Goal: Task Accomplishment & Management: Manage account settings

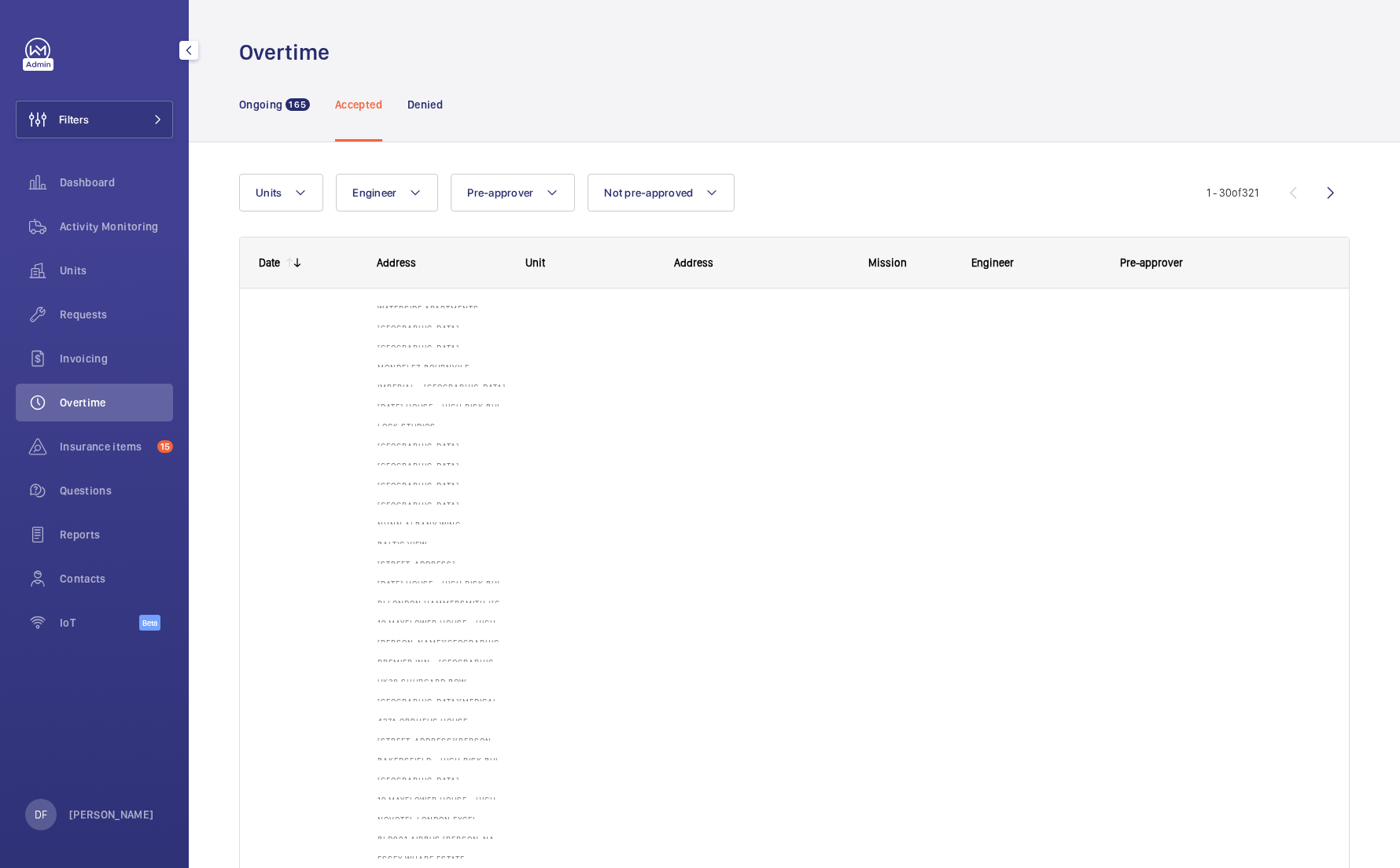
click at [114, 803] on div "DF David FAIN" at bounding box center [89, 814] width 129 height 31
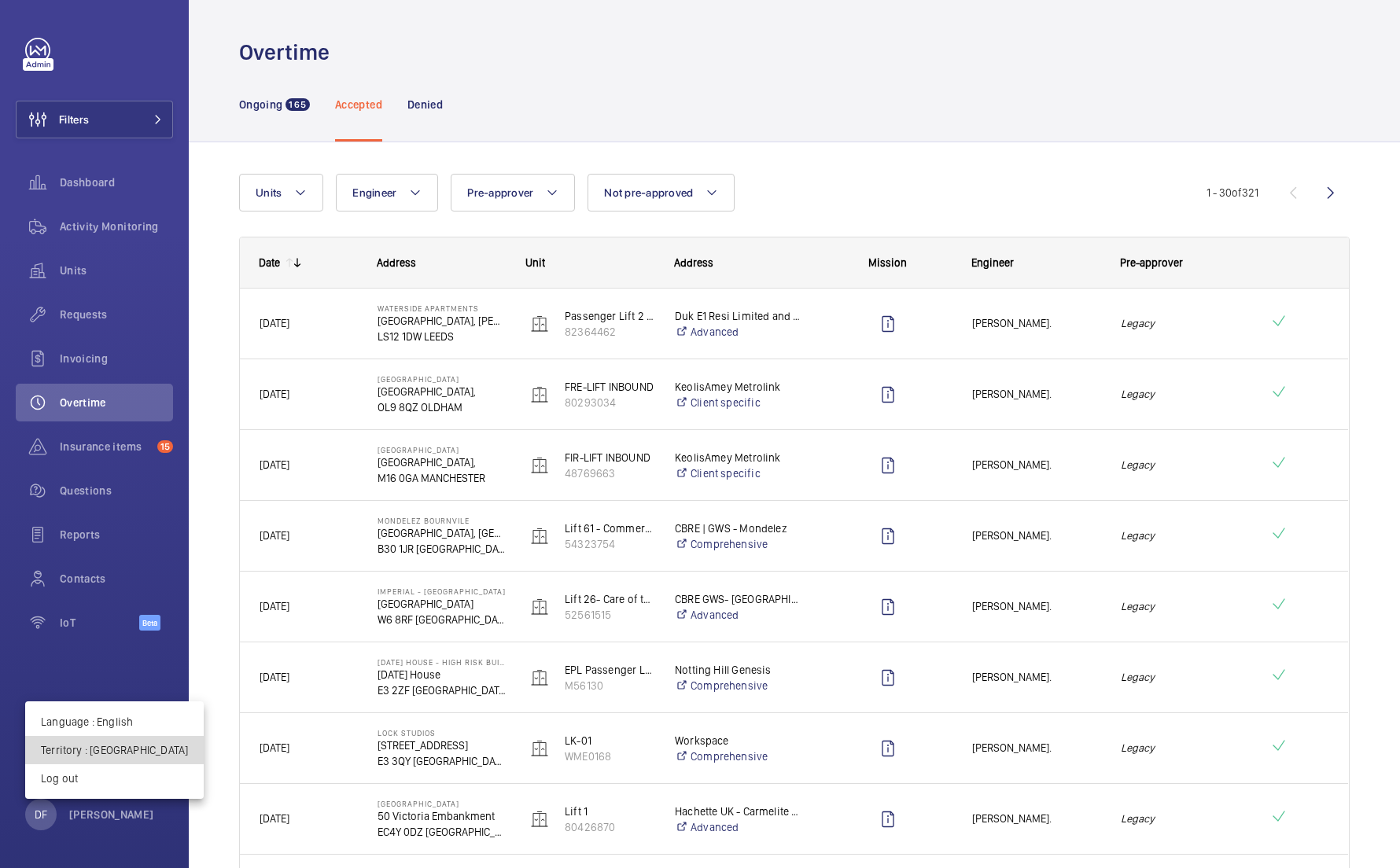
click at [121, 753] on p "Territory : United Kingdom" at bounding box center [114, 751] width 148 height 16
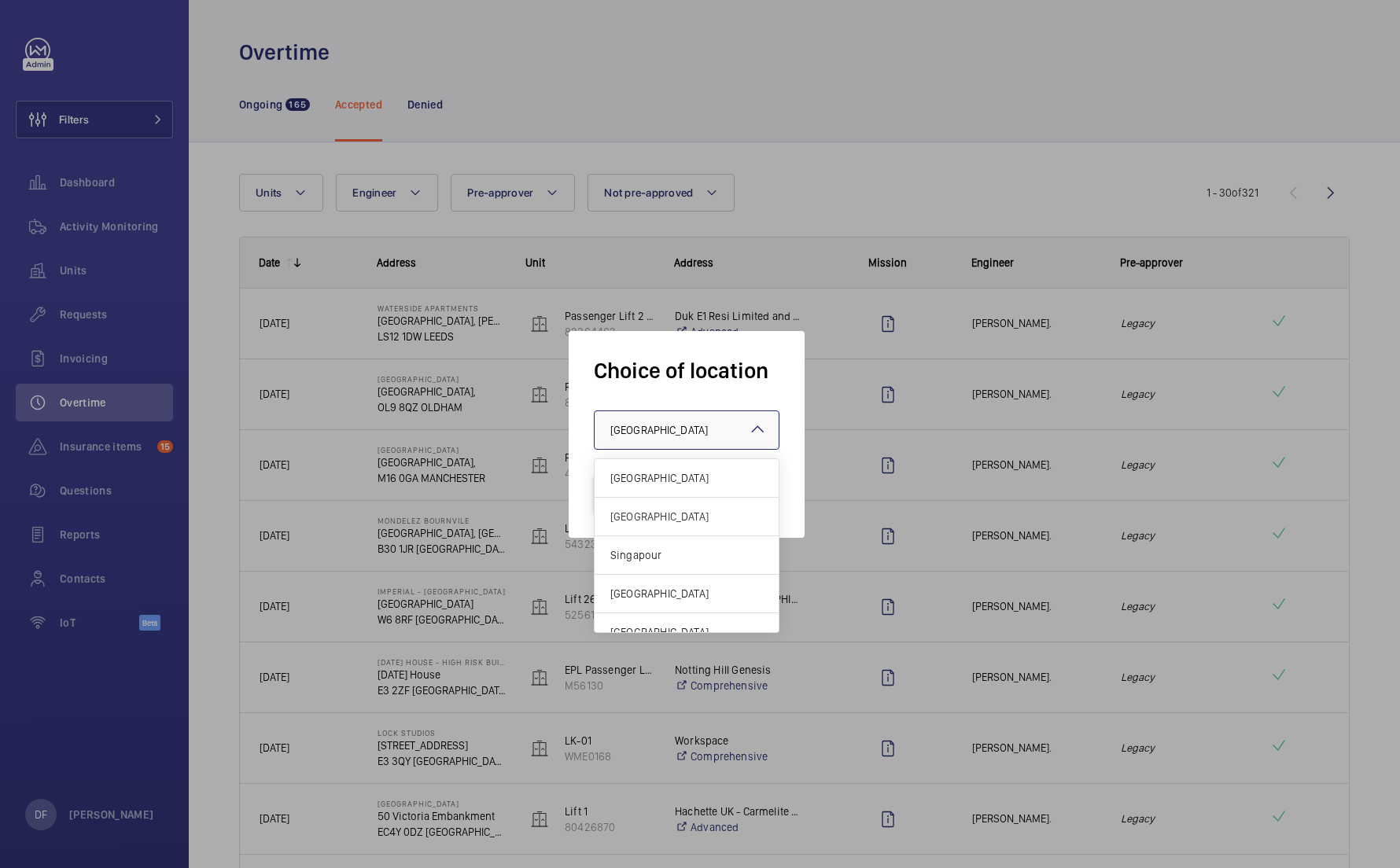
click at [677, 430] on span "United Kingdom" at bounding box center [659, 430] width 97 height 13
click at [654, 468] on div "[GEOGRAPHIC_DATA]" at bounding box center [687, 478] width 184 height 38
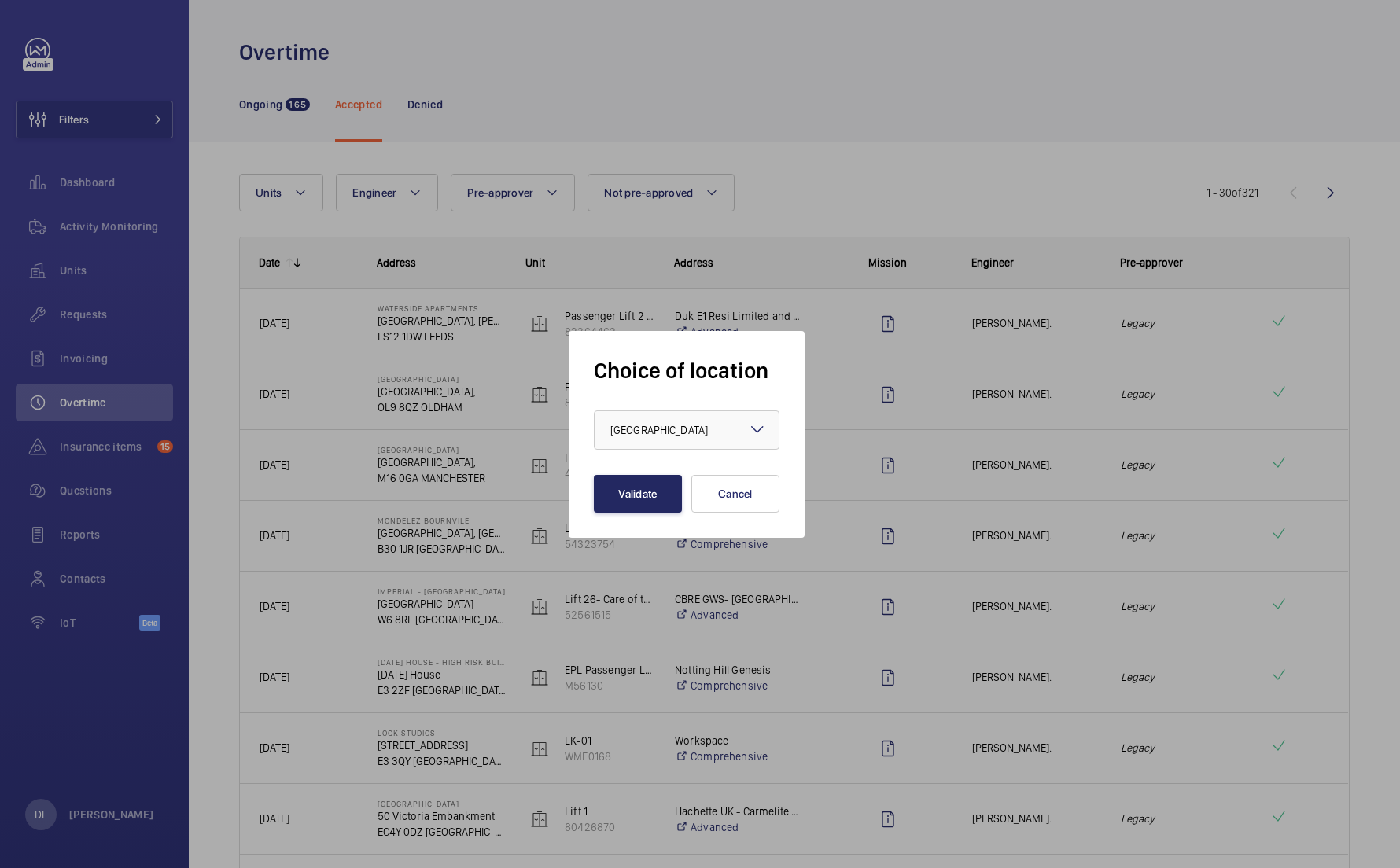
click at [645, 502] on button "Validate" at bounding box center [637, 493] width 89 height 38
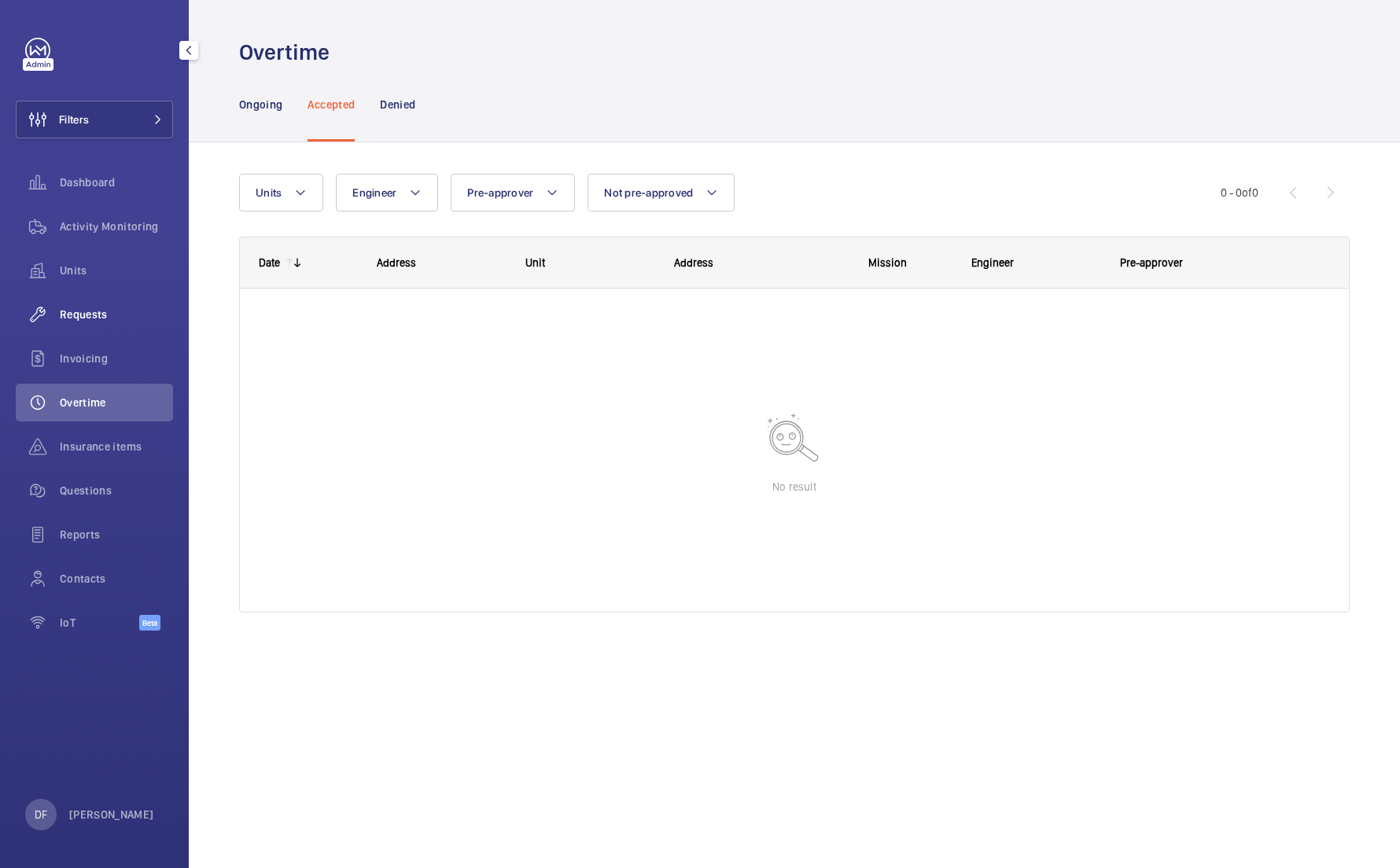
click at [104, 331] on div "Requests" at bounding box center [95, 315] width 157 height 38
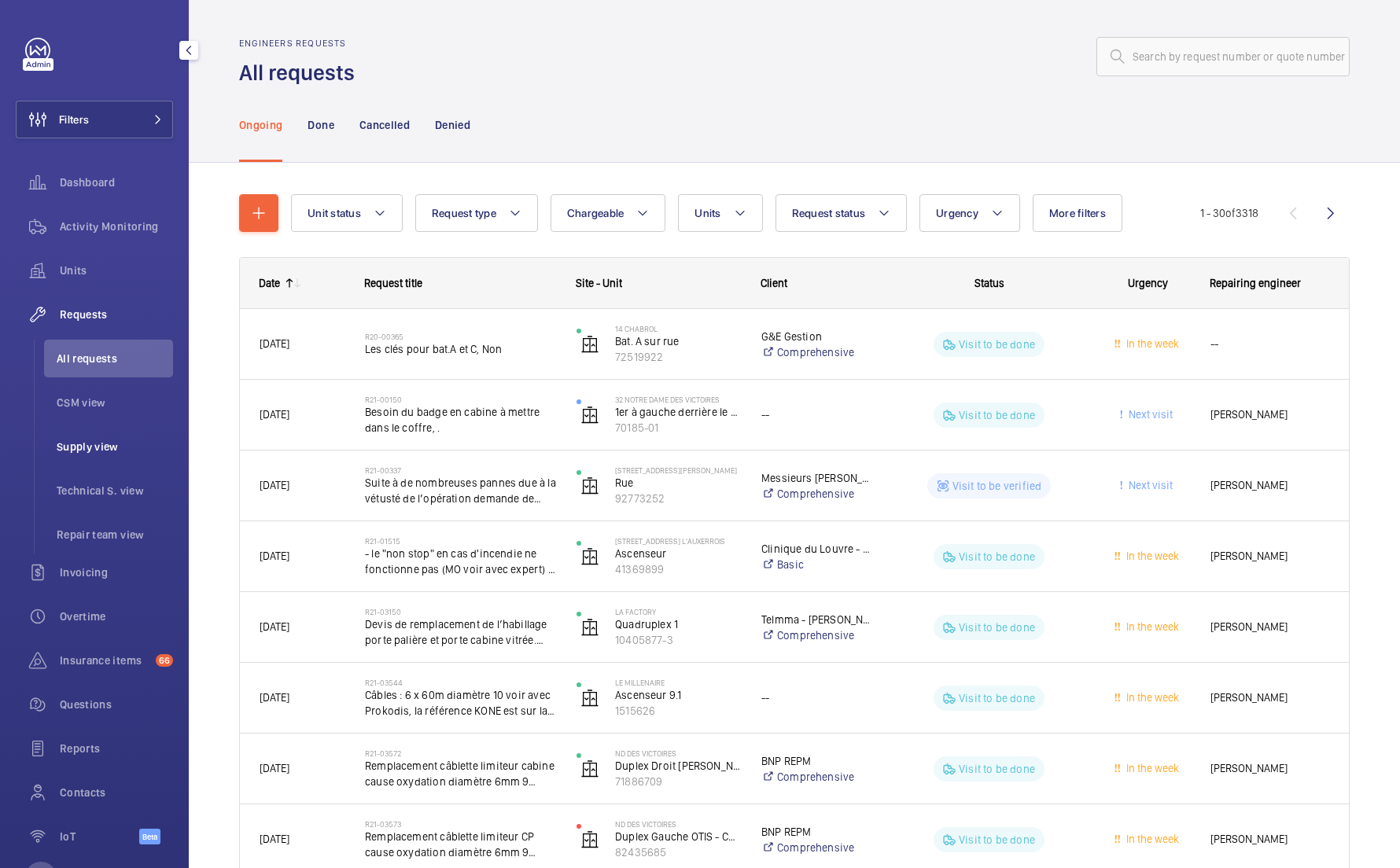
click at [115, 436] on li "Supply view" at bounding box center [108, 447] width 129 height 38
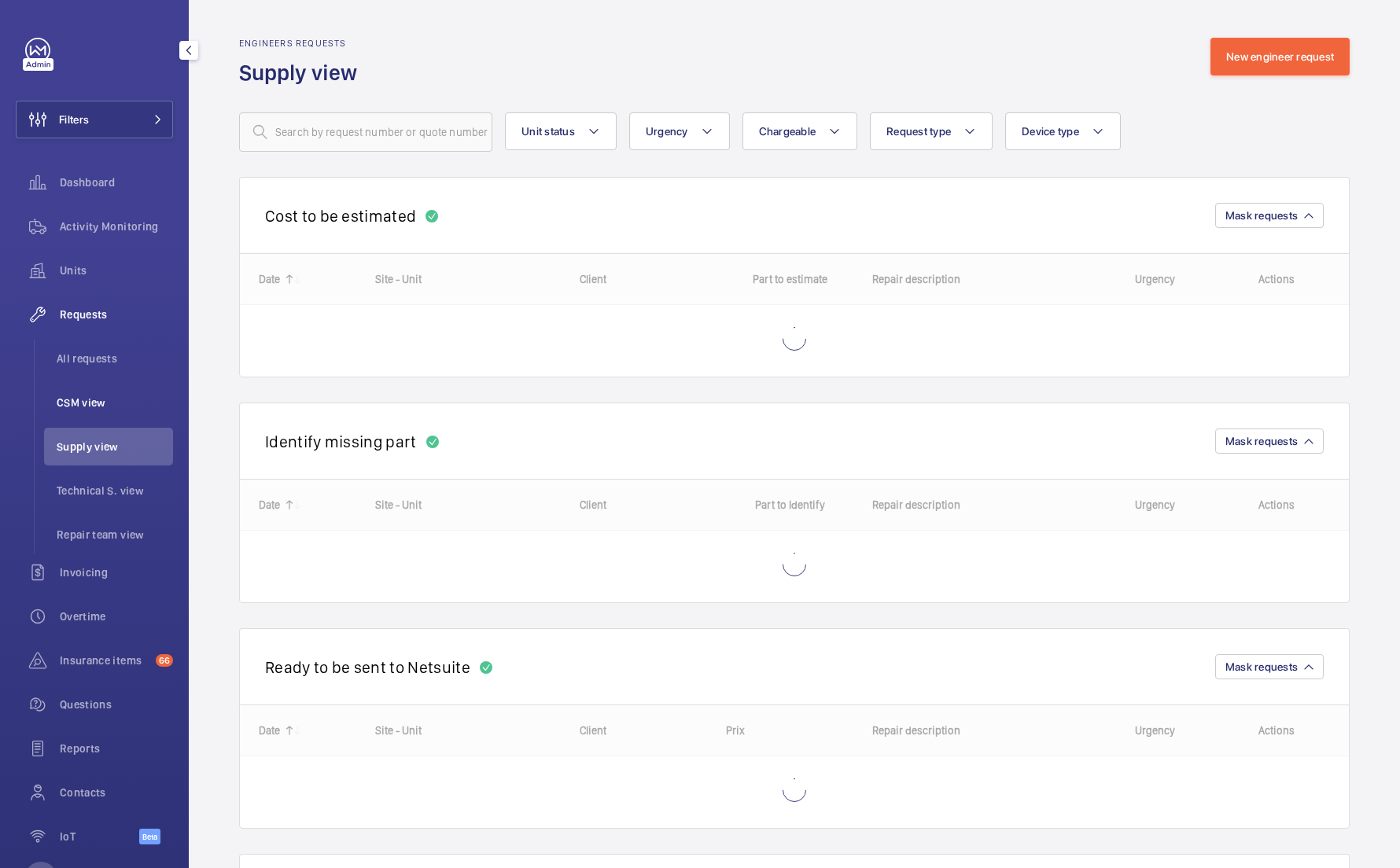
click at [108, 406] on span "CSM view" at bounding box center [114, 403] width 116 height 16
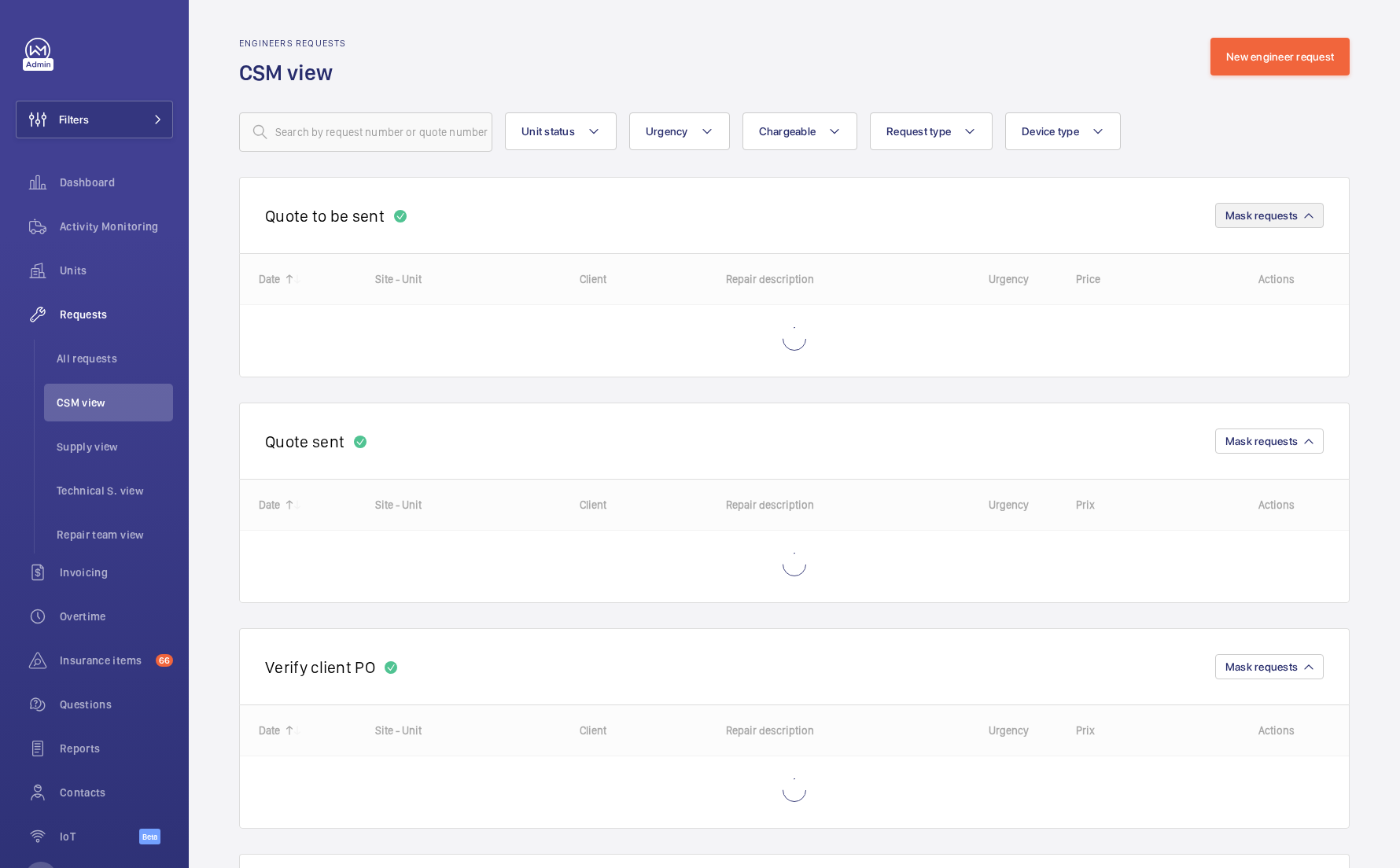
click at [1291, 215] on span "Mask requests" at bounding box center [1261, 215] width 72 height 13
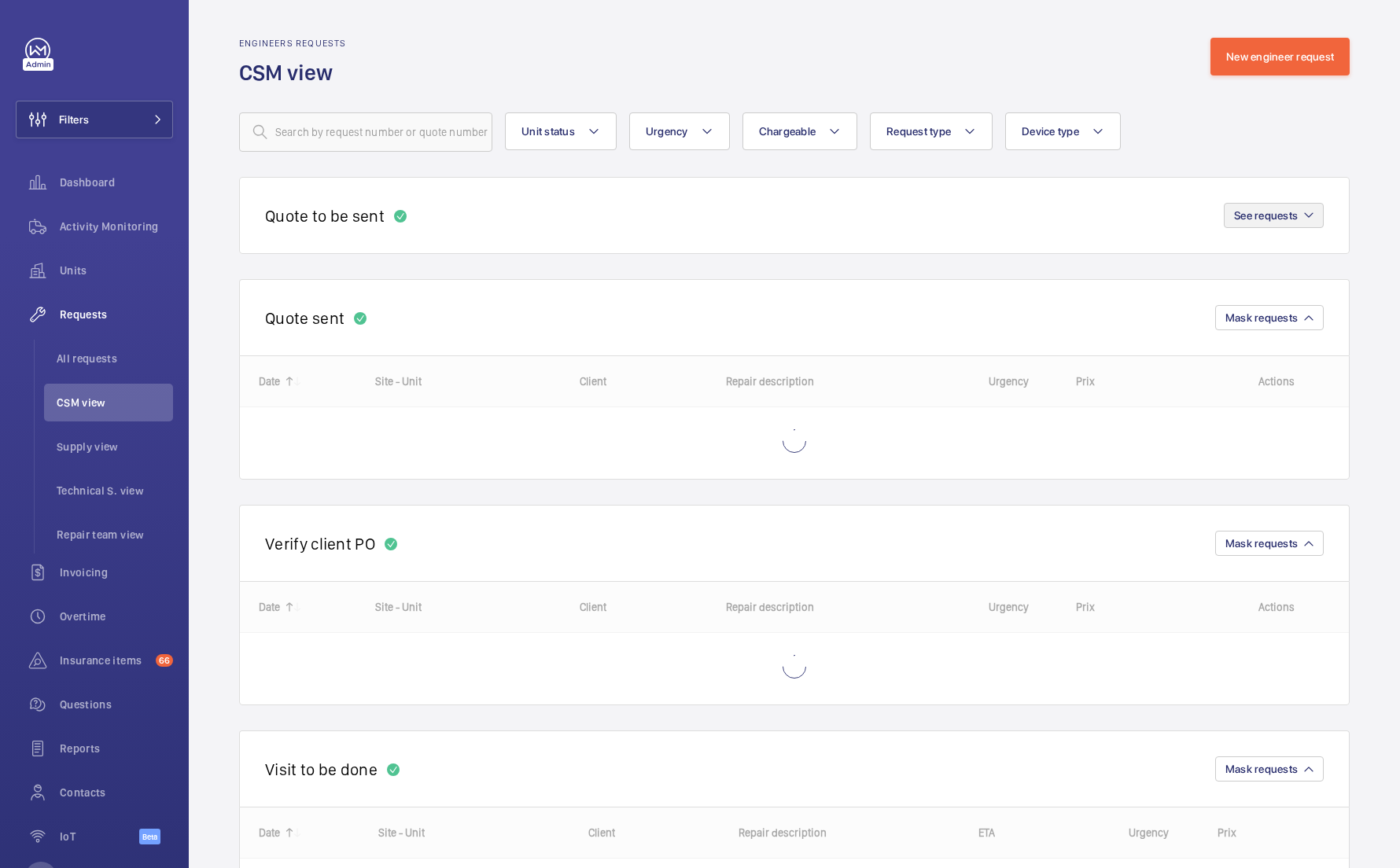
click at [1291, 215] on span "See requests" at bounding box center [1265, 215] width 63 height 13
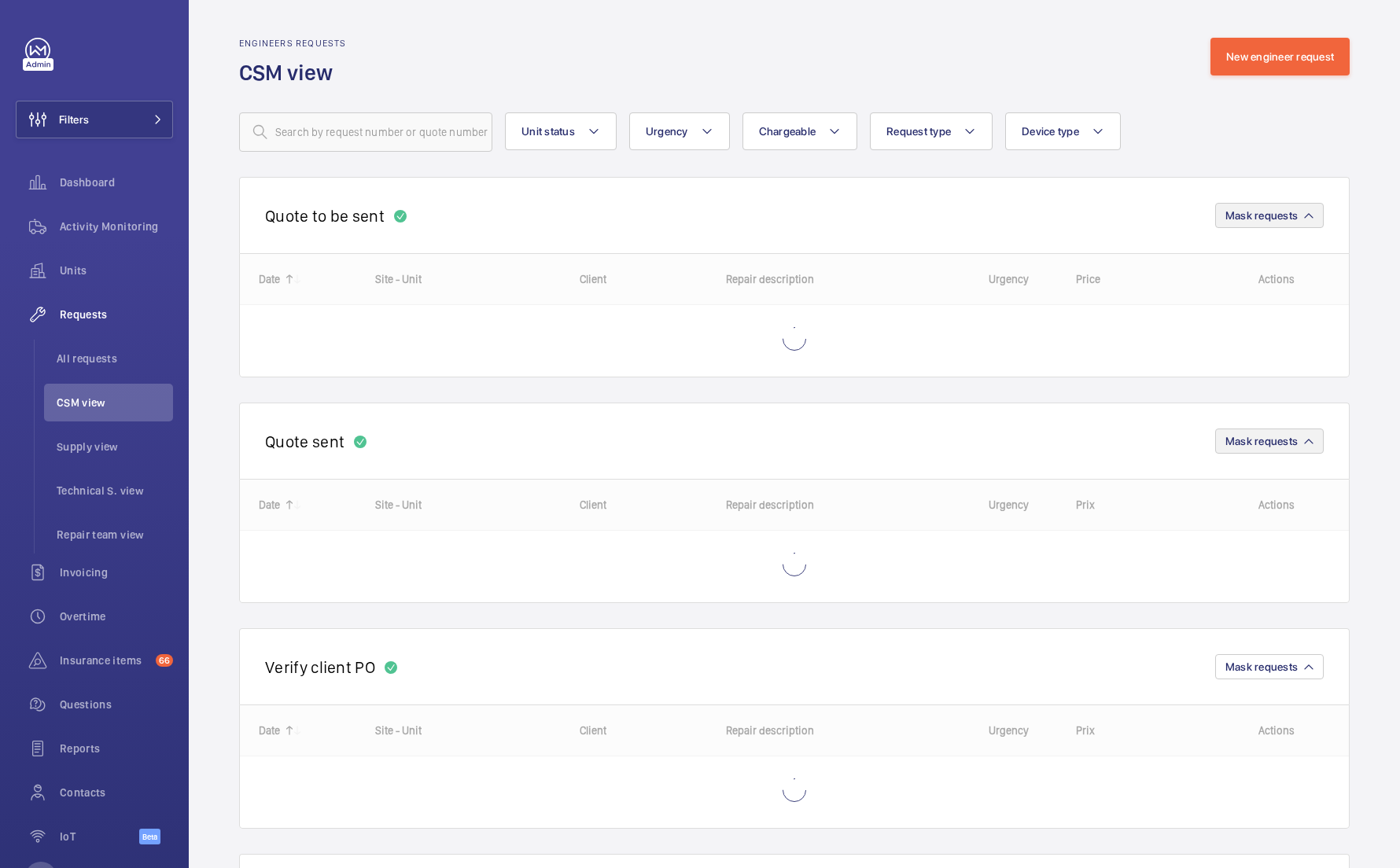
click at [1265, 439] on span "Mask requests" at bounding box center [1261, 442] width 72 height 13
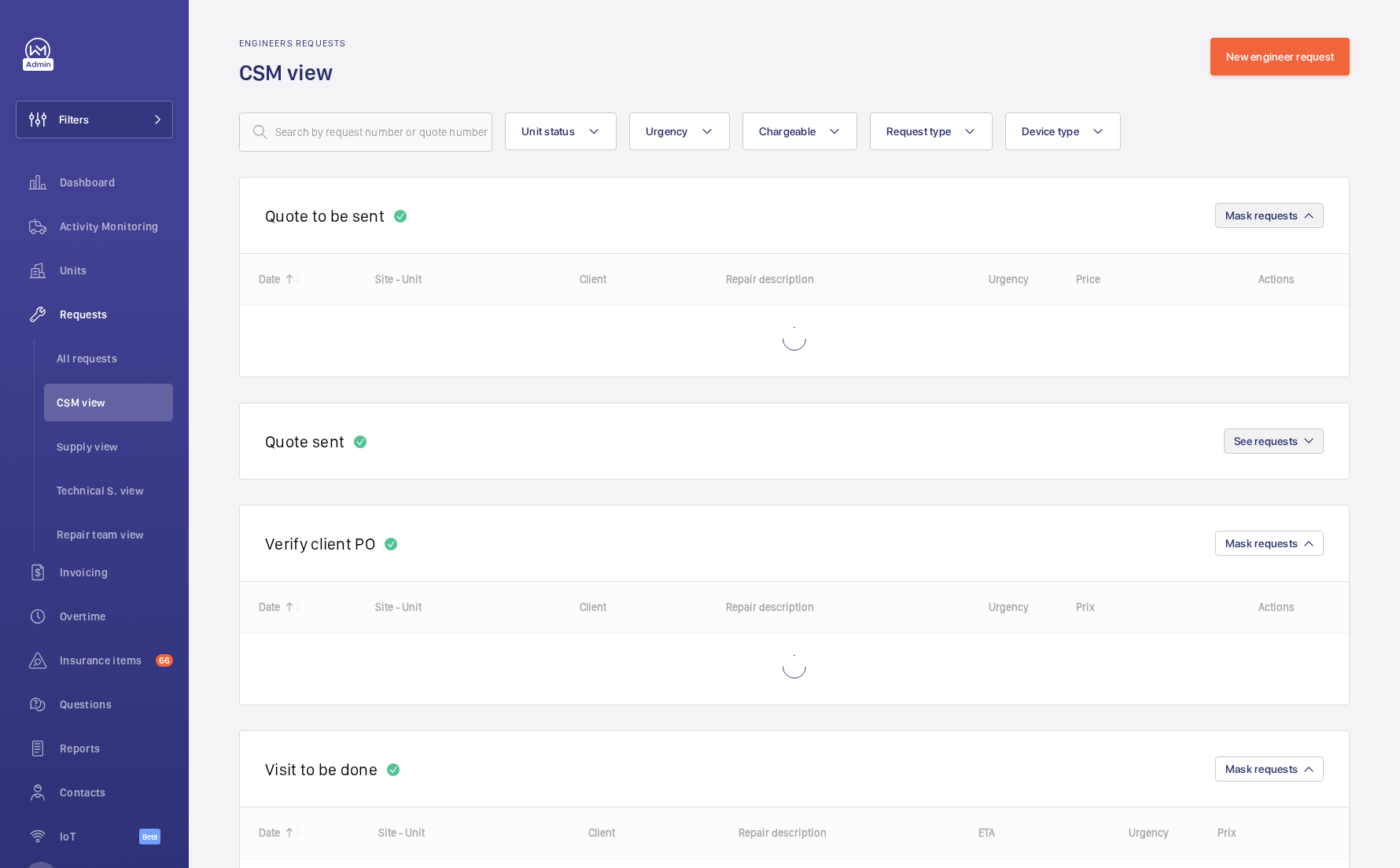
click at [1263, 451] on button "See requests" at bounding box center [1274, 442] width 100 height 25
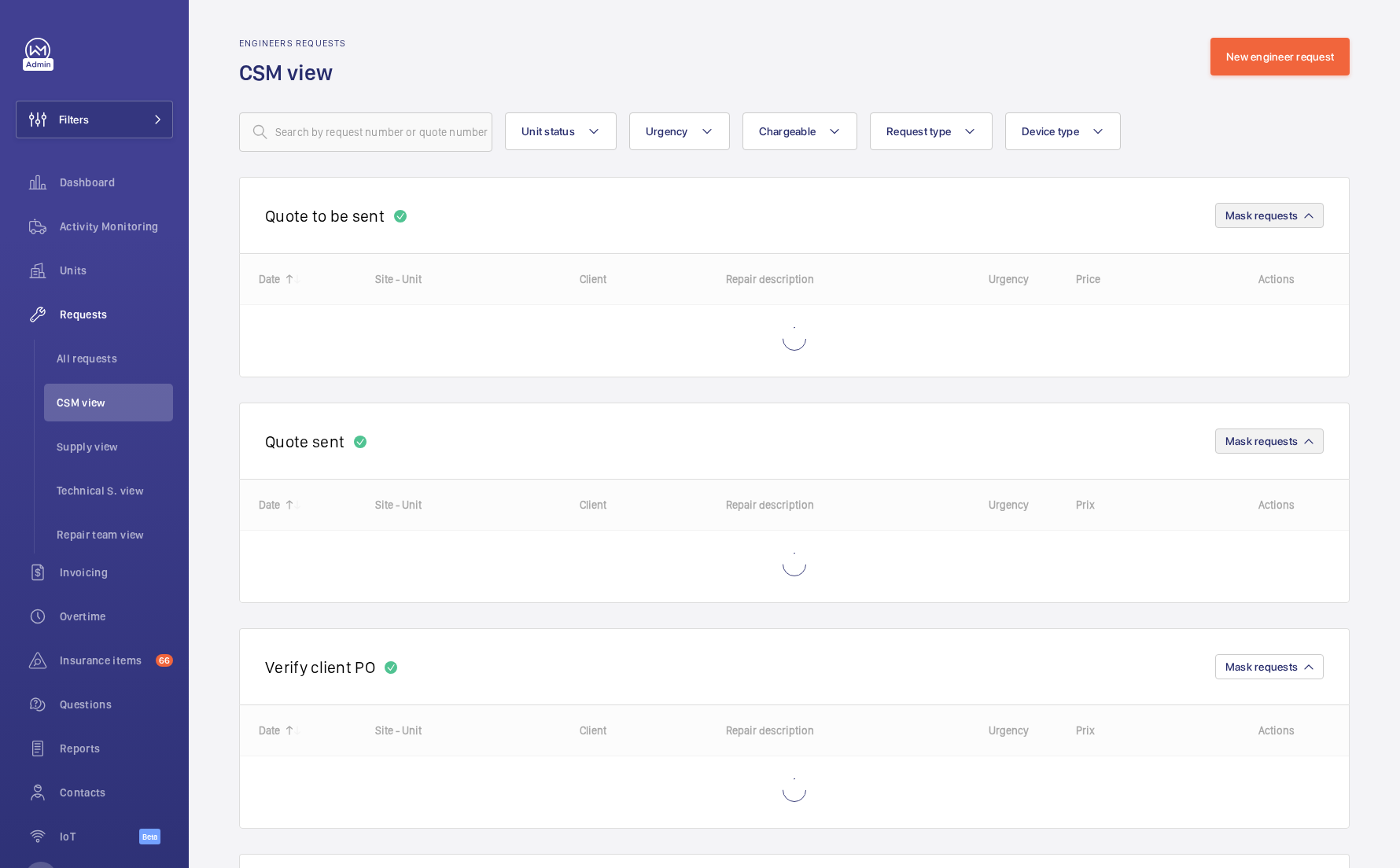
click at [1262, 450] on button "Mask requests" at bounding box center [1269, 442] width 108 height 25
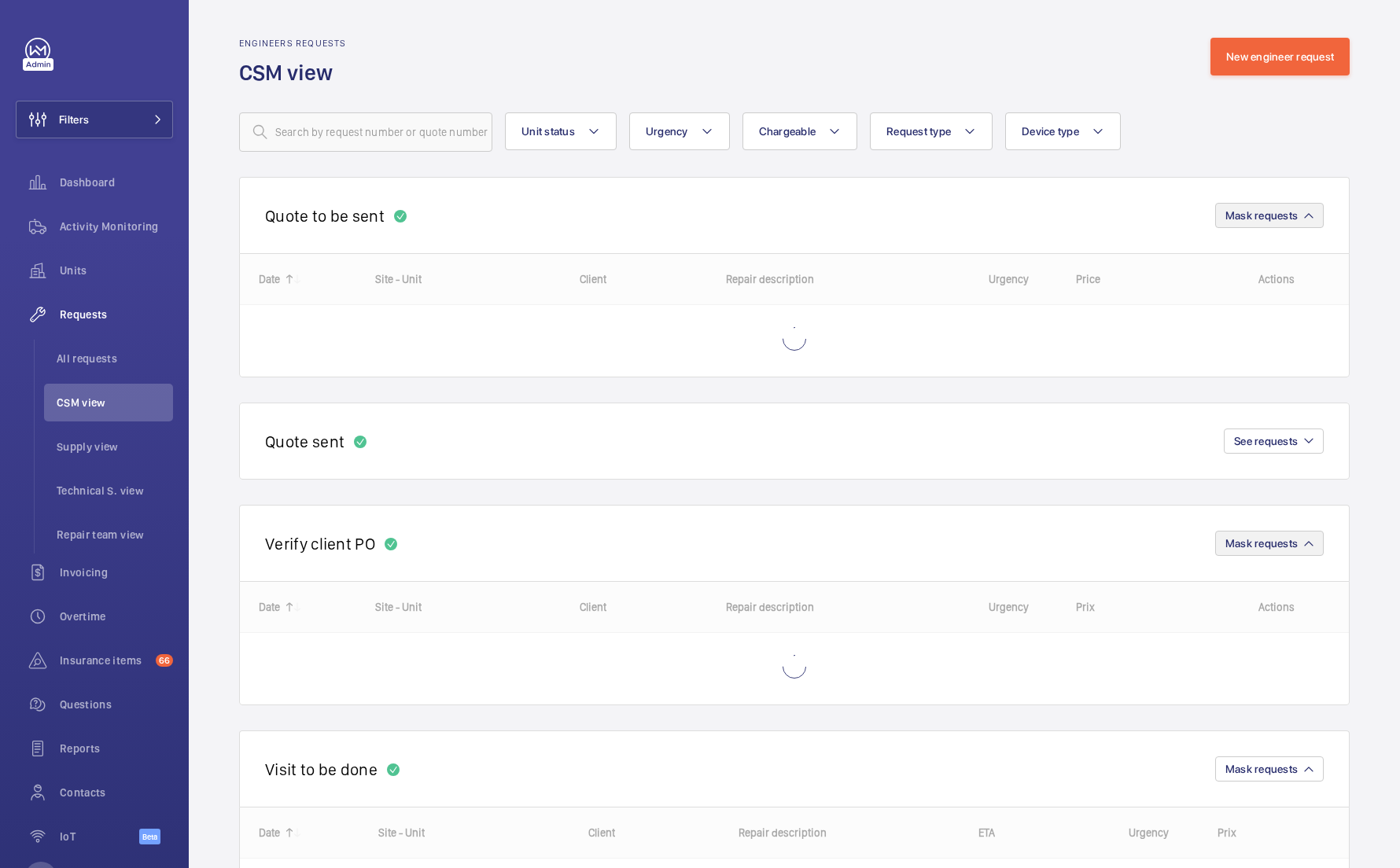
click at [1261, 540] on span "Mask requests" at bounding box center [1261, 544] width 72 height 13
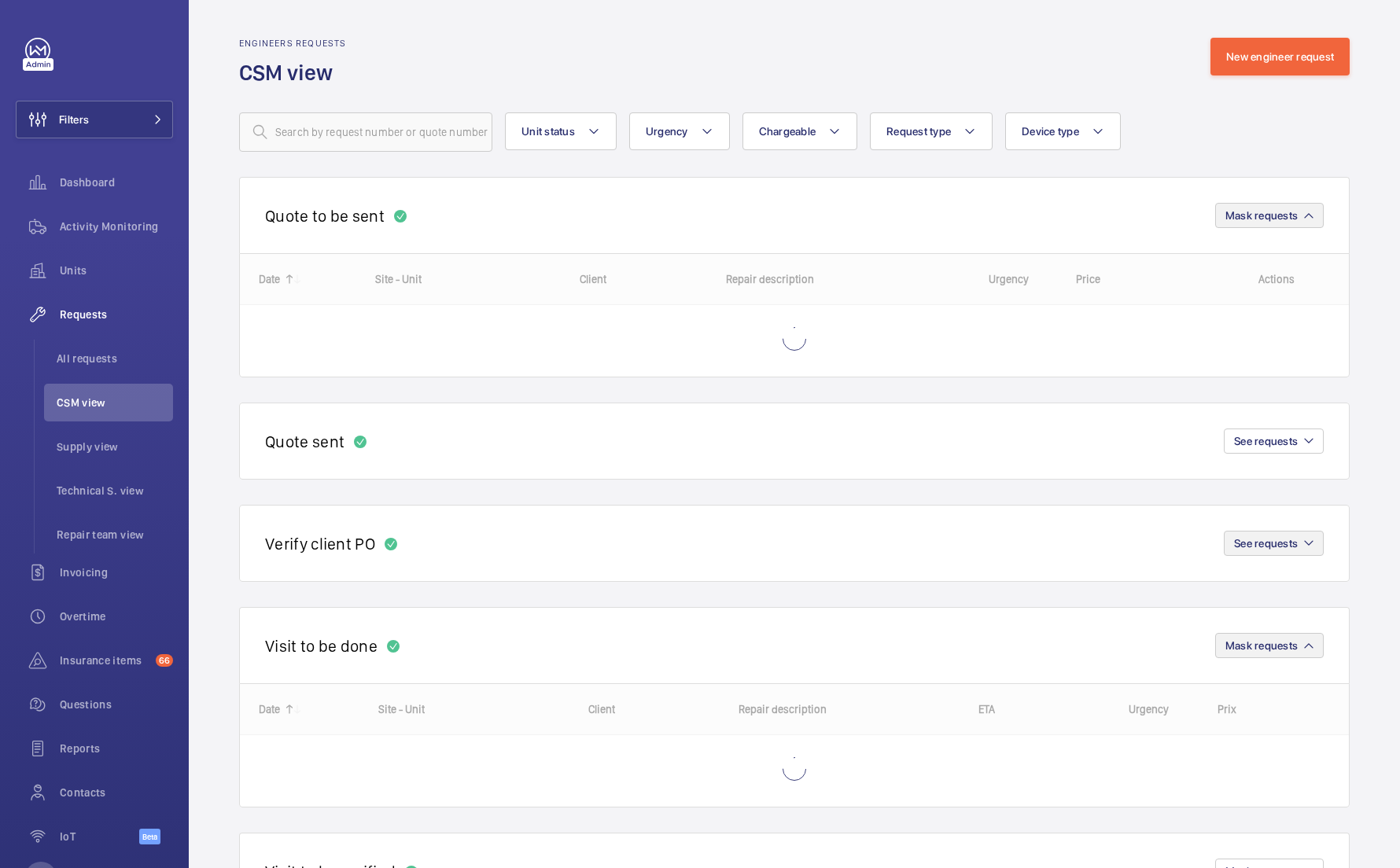
click at [1259, 645] on span "Mask requests" at bounding box center [1261, 645] width 72 height 13
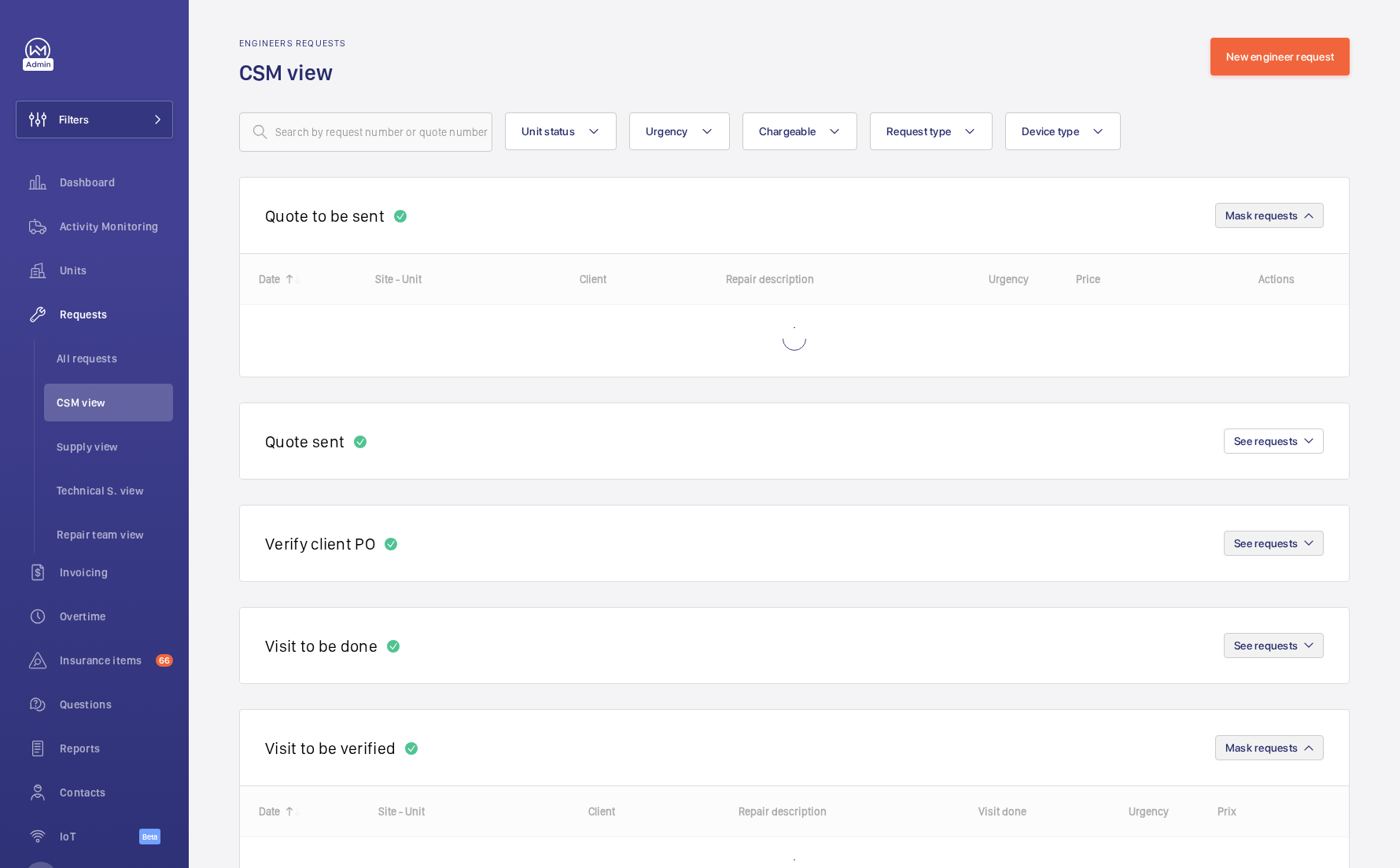
click at [1253, 743] on span "Mask requests" at bounding box center [1261, 748] width 72 height 13
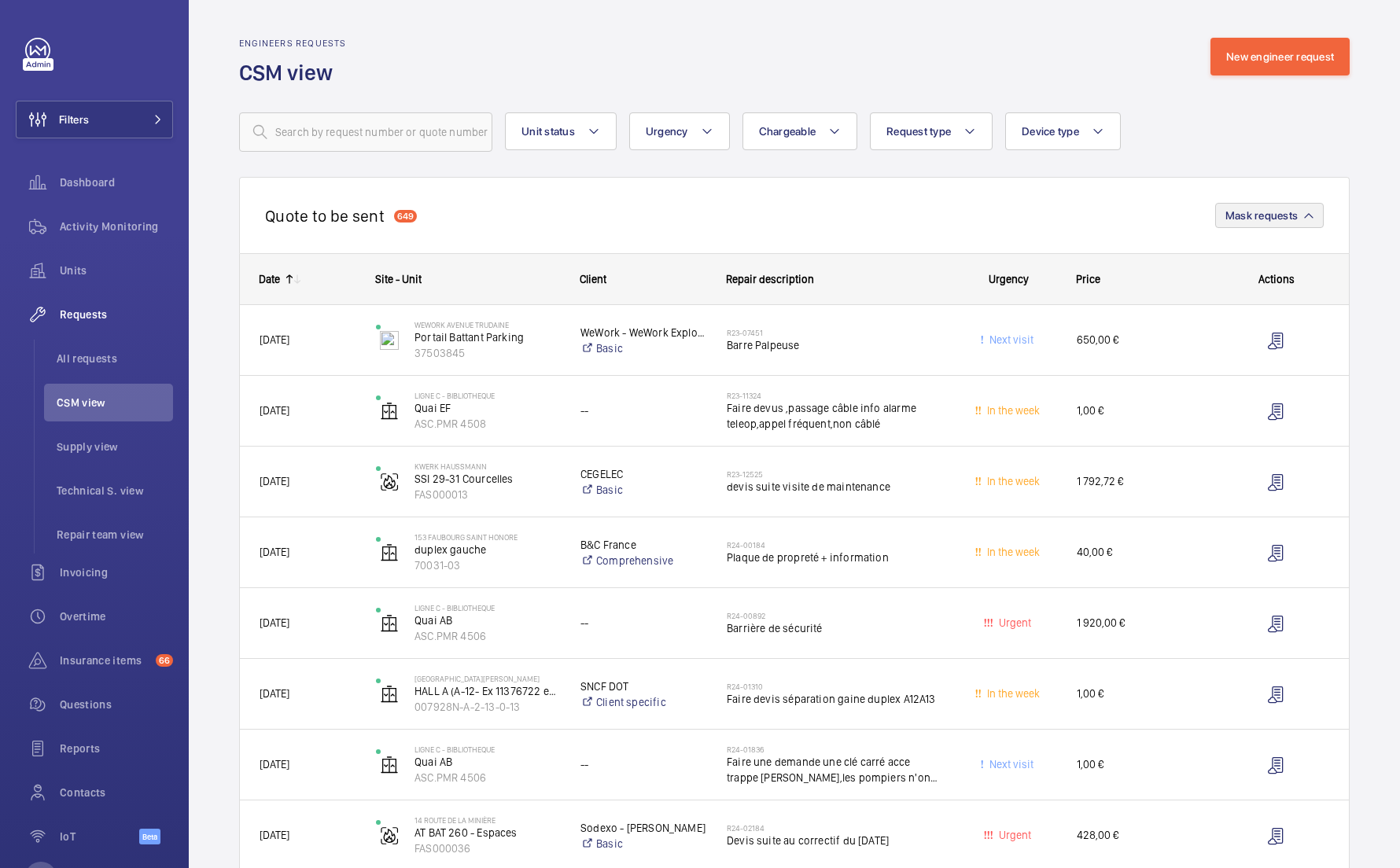
click at [300, 285] on mat-icon at bounding box center [298, 279] width 13 height 13
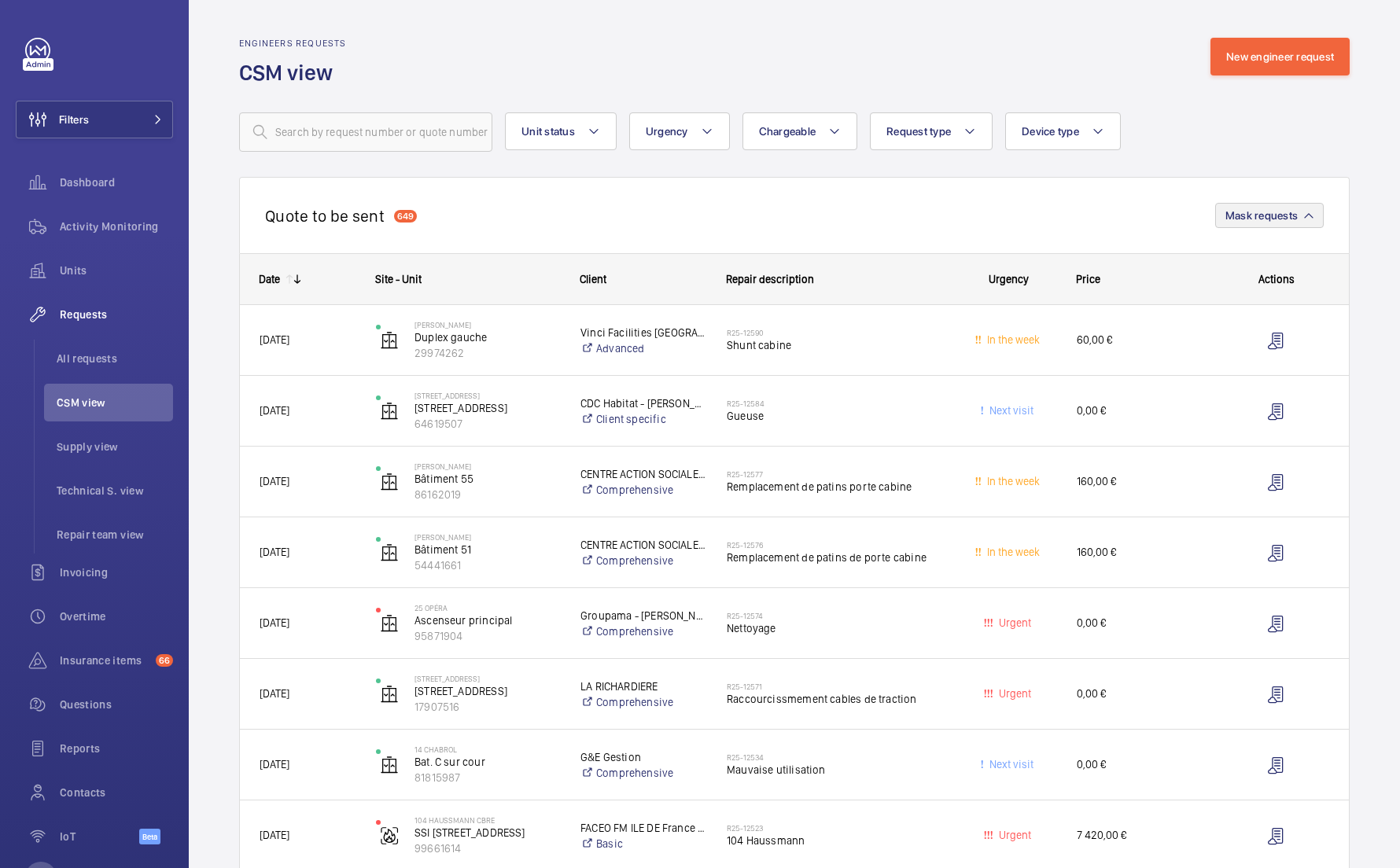
click at [298, 288] on wm-front-sortable-header-cell "Date" at bounding box center [298, 279] width 116 height 50
click at [289, 281] on mat-icon at bounding box center [290, 279] width 13 height 13
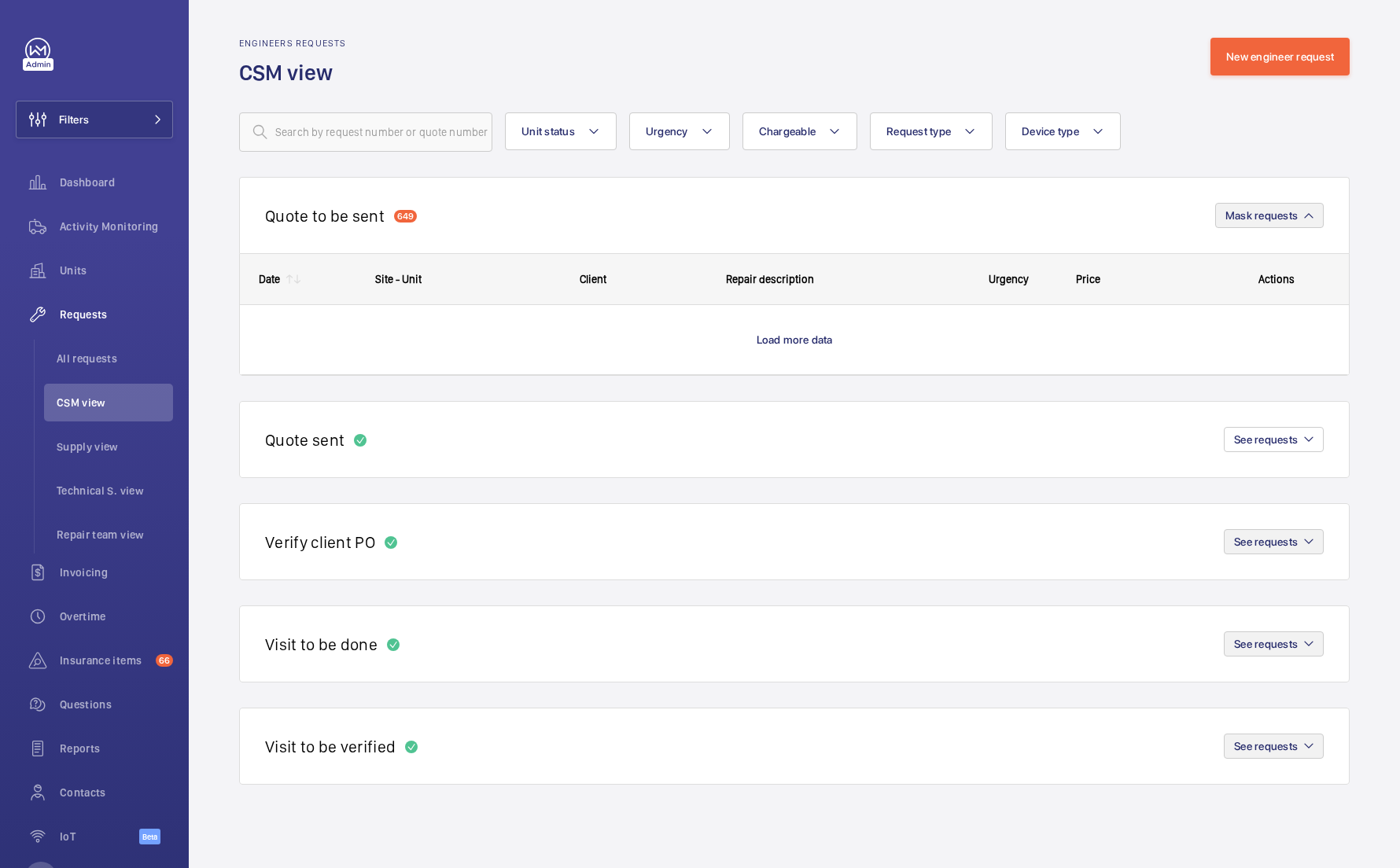
click at [291, 276] on mat-icon at bounding box center [290, 279] width 13 height 13
click at [291, 284] on mat-icon at bounding box center [290, 279] width 13 height 13
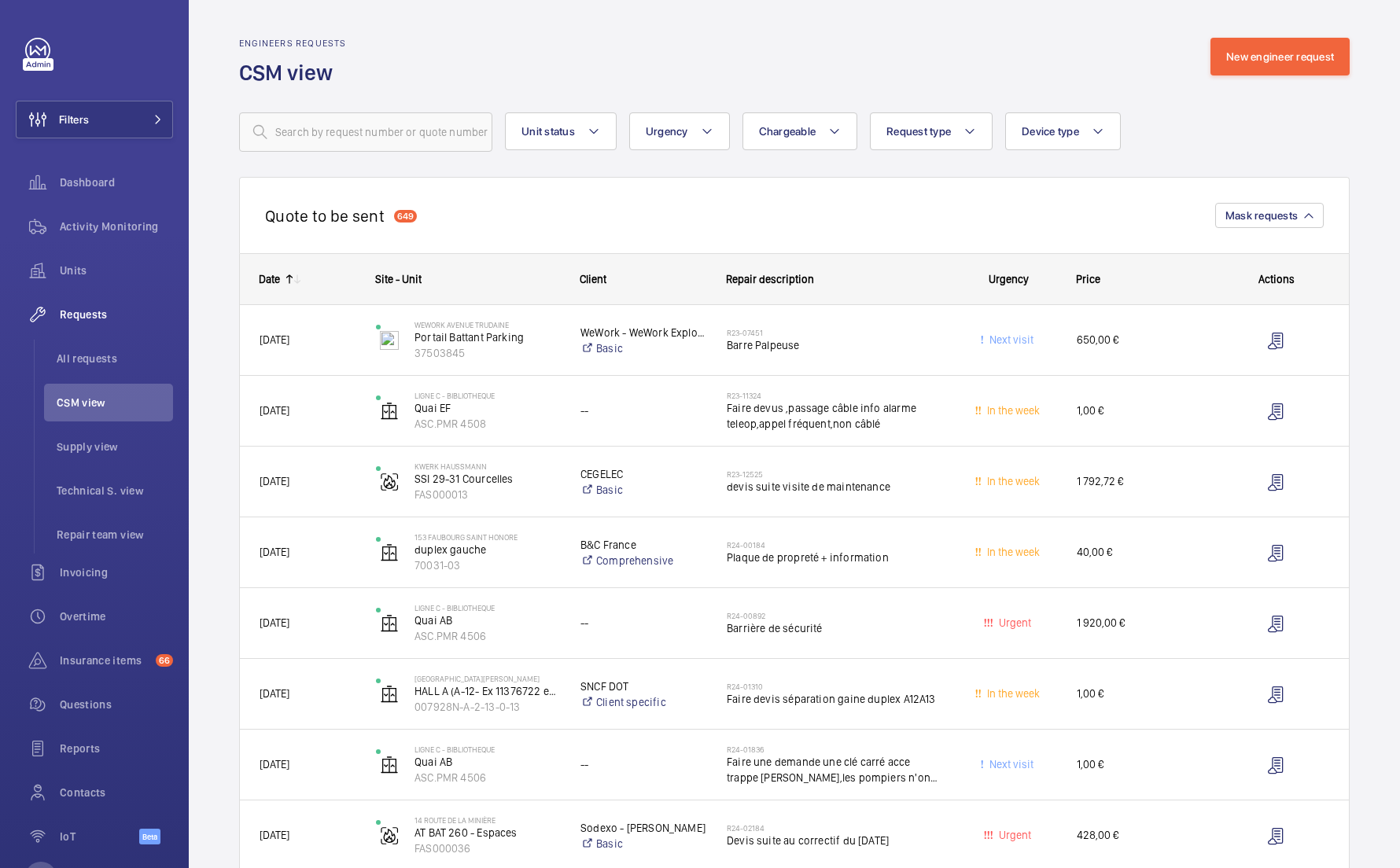
click at [265, 281] on div "Date" at bounding box center [269, 279] width 21 height 13
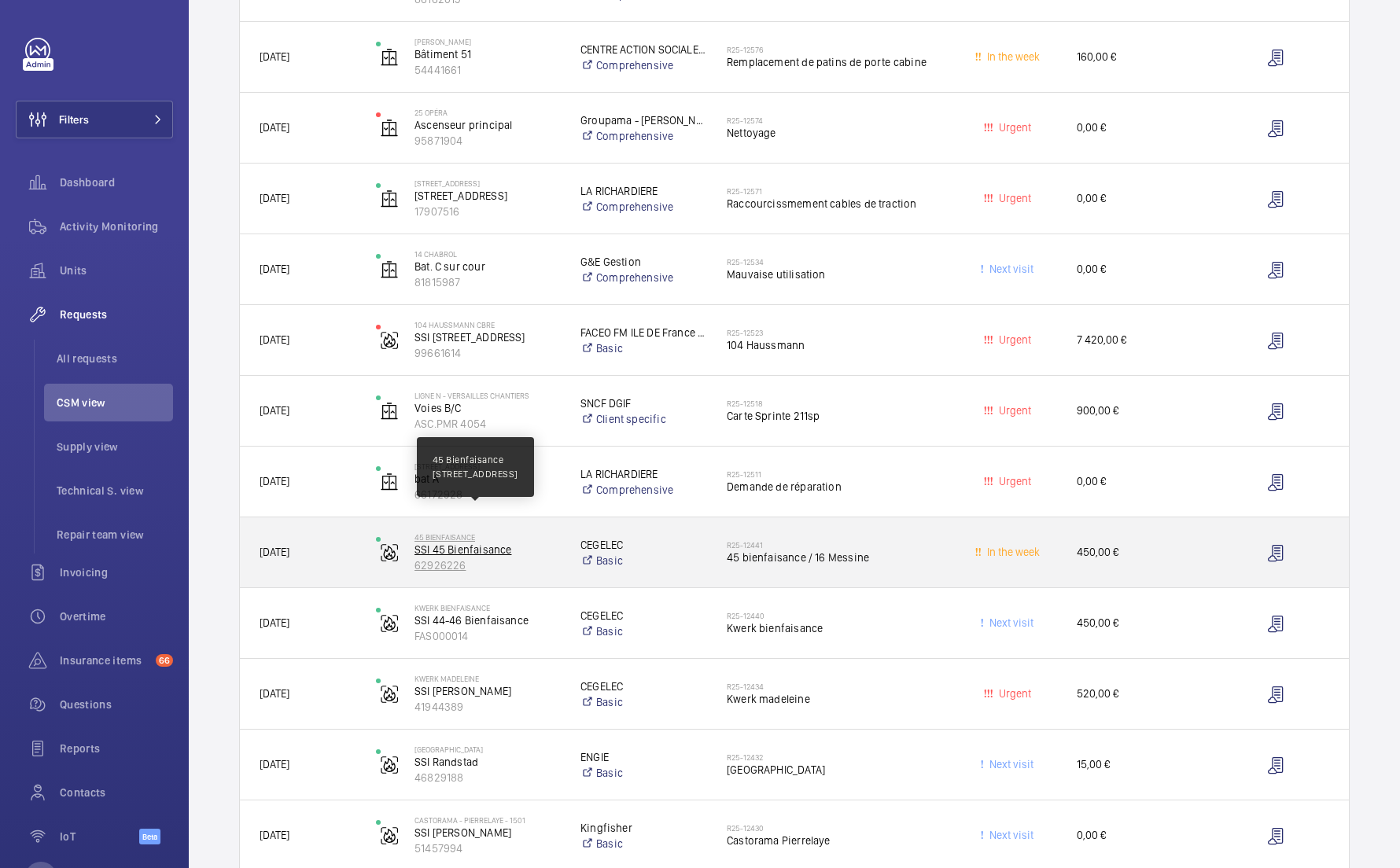
scroll to position [481, 0]
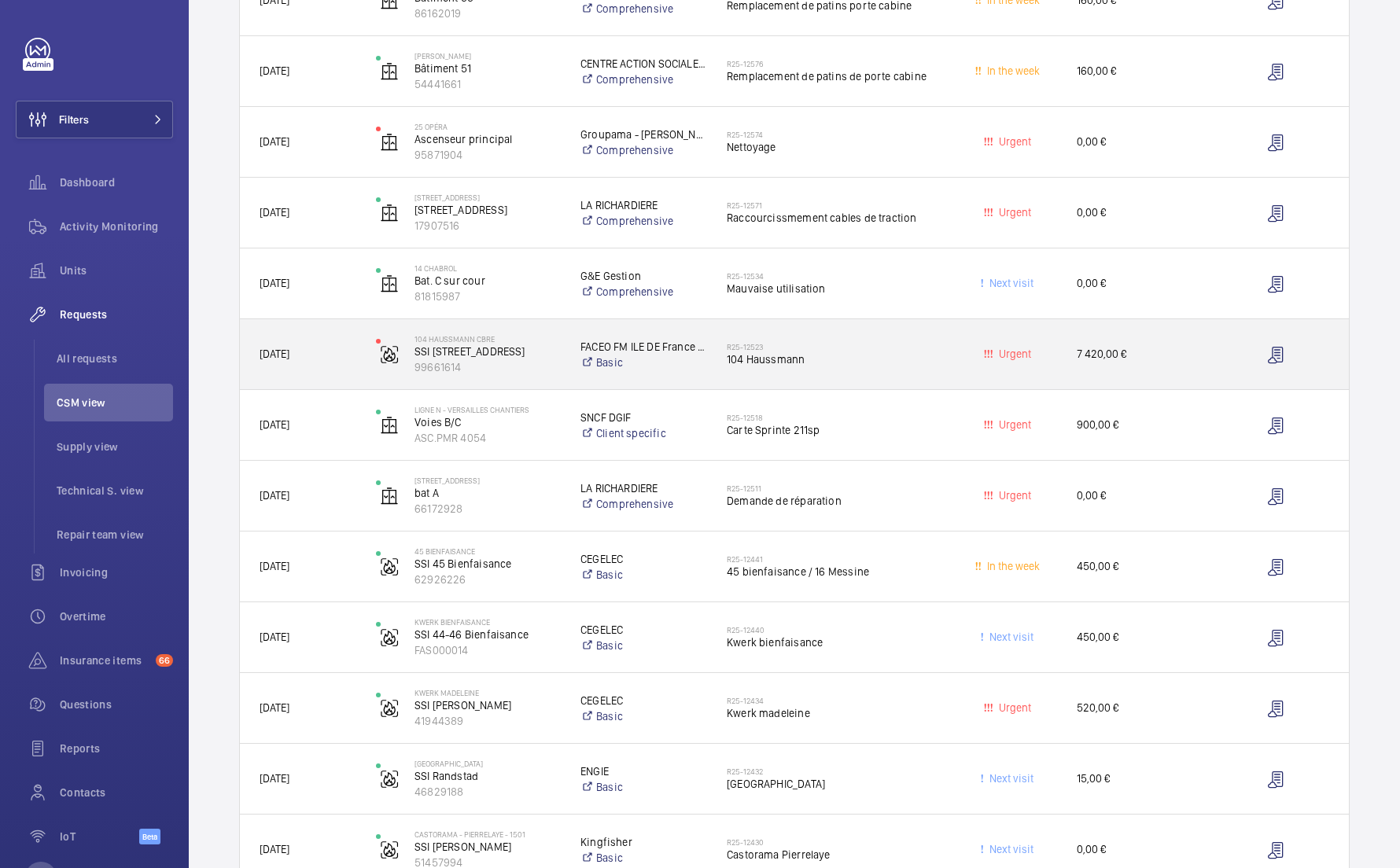
drag, startPoint x: 776, startPoint y: 346, endPoint x: 729, endPoint y: 347, distance: 47.0
click at [729, 347] on h2 "R25-12523" at bounding box center [833, 347] width 213 height 10
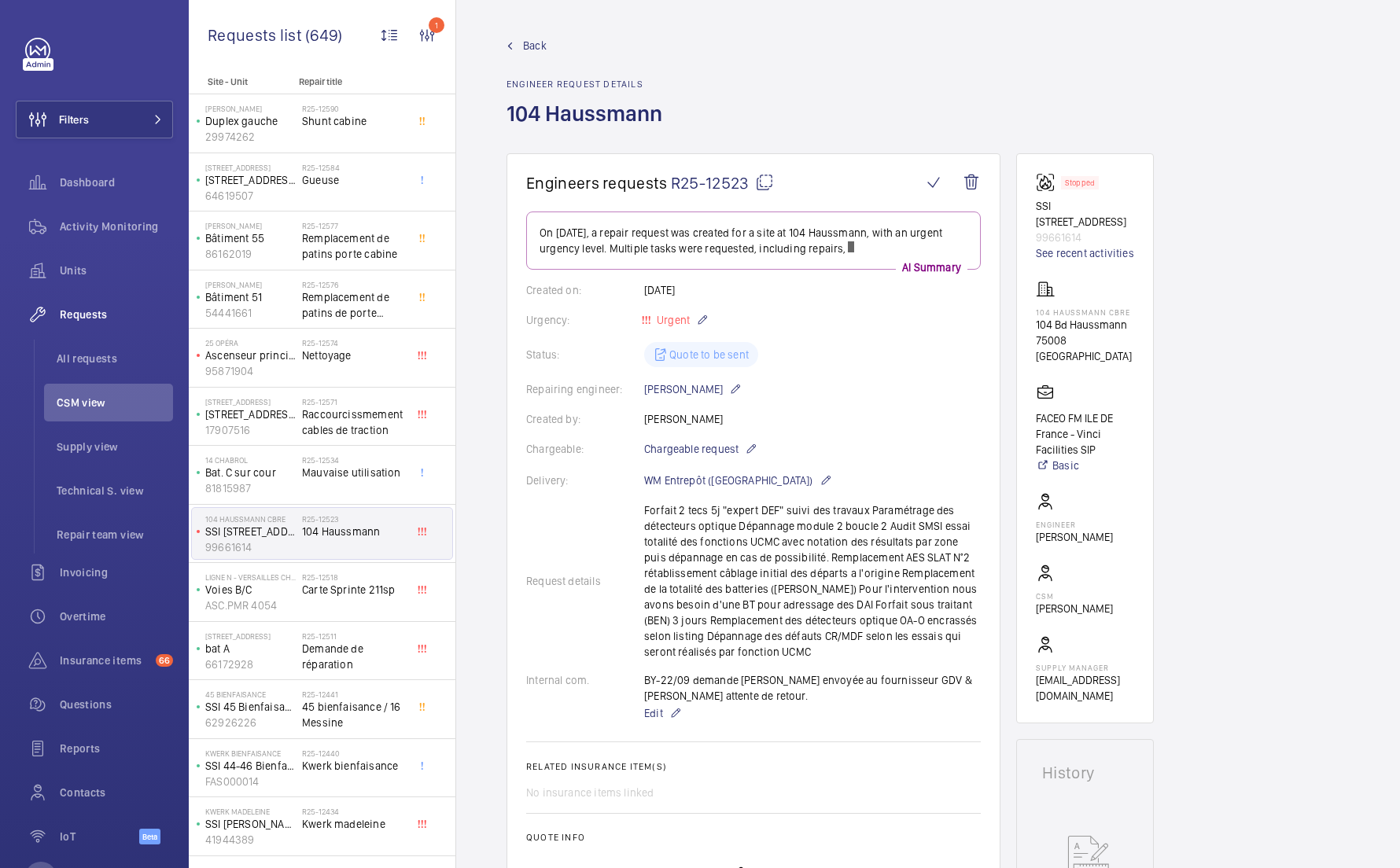
click at [772, 180] on mat-icon at bounding box center [764, 182] width 19 height 19
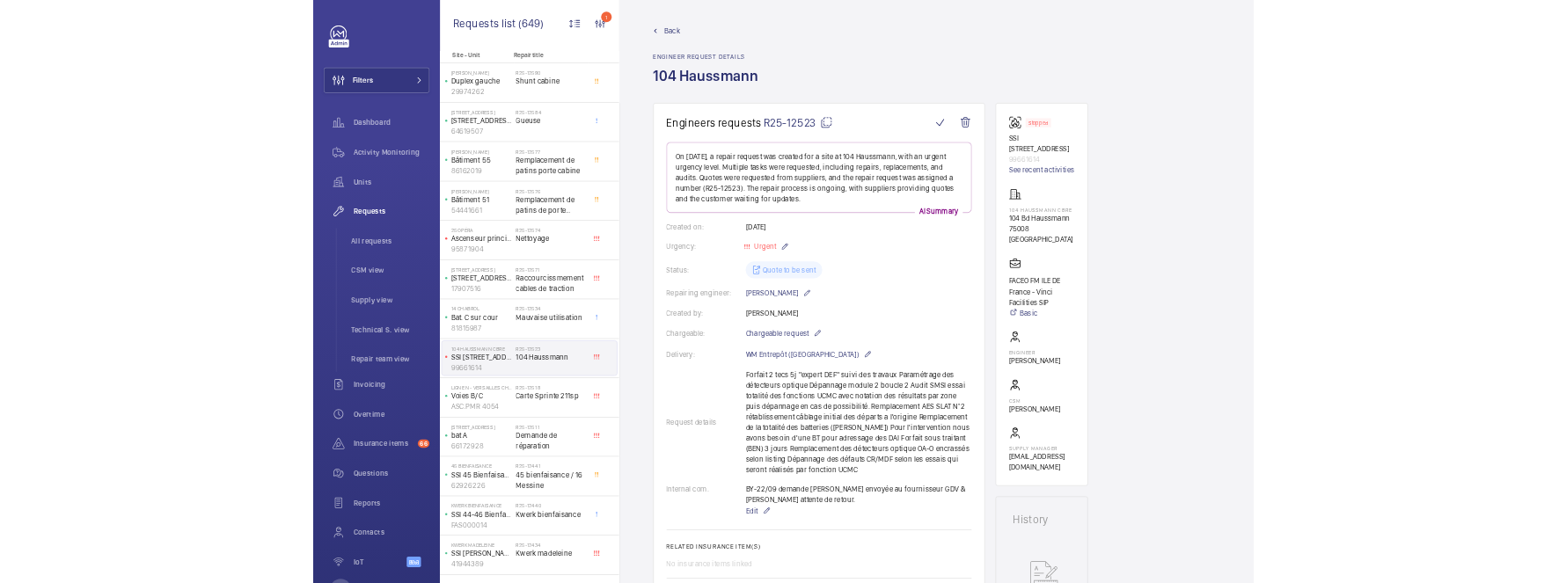
scroll to position [2, 0]
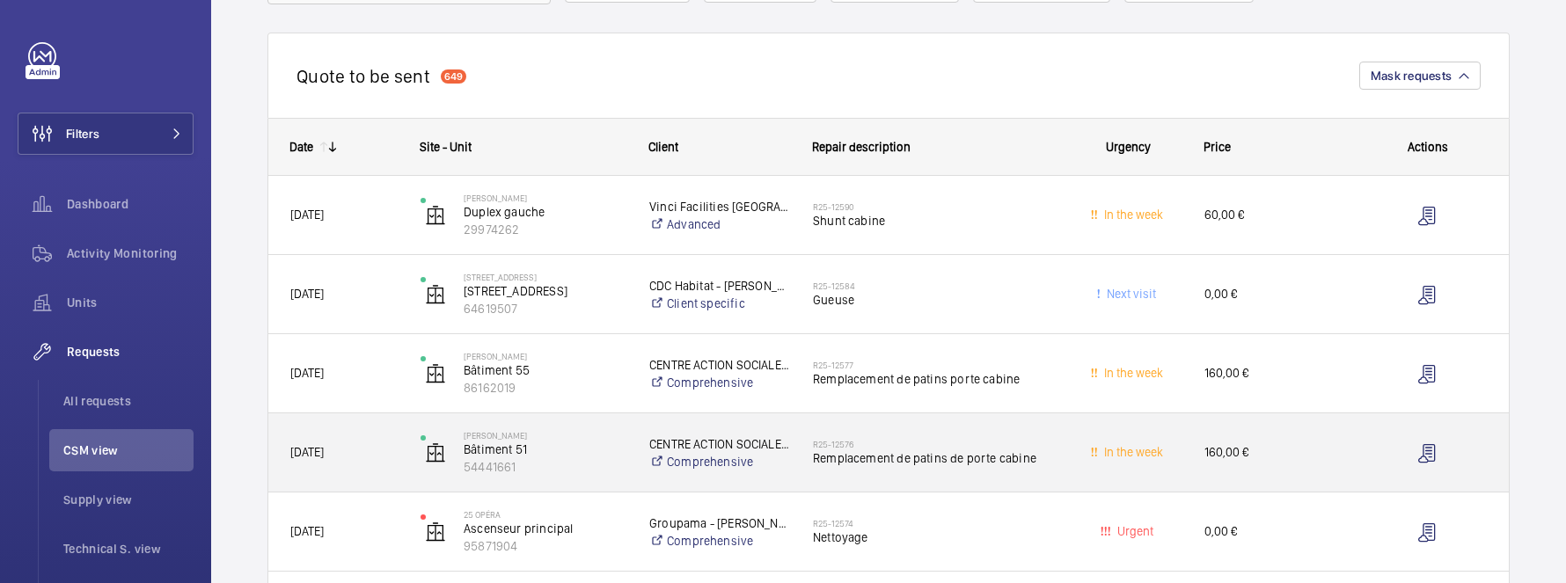
scroll to position [63, 0]
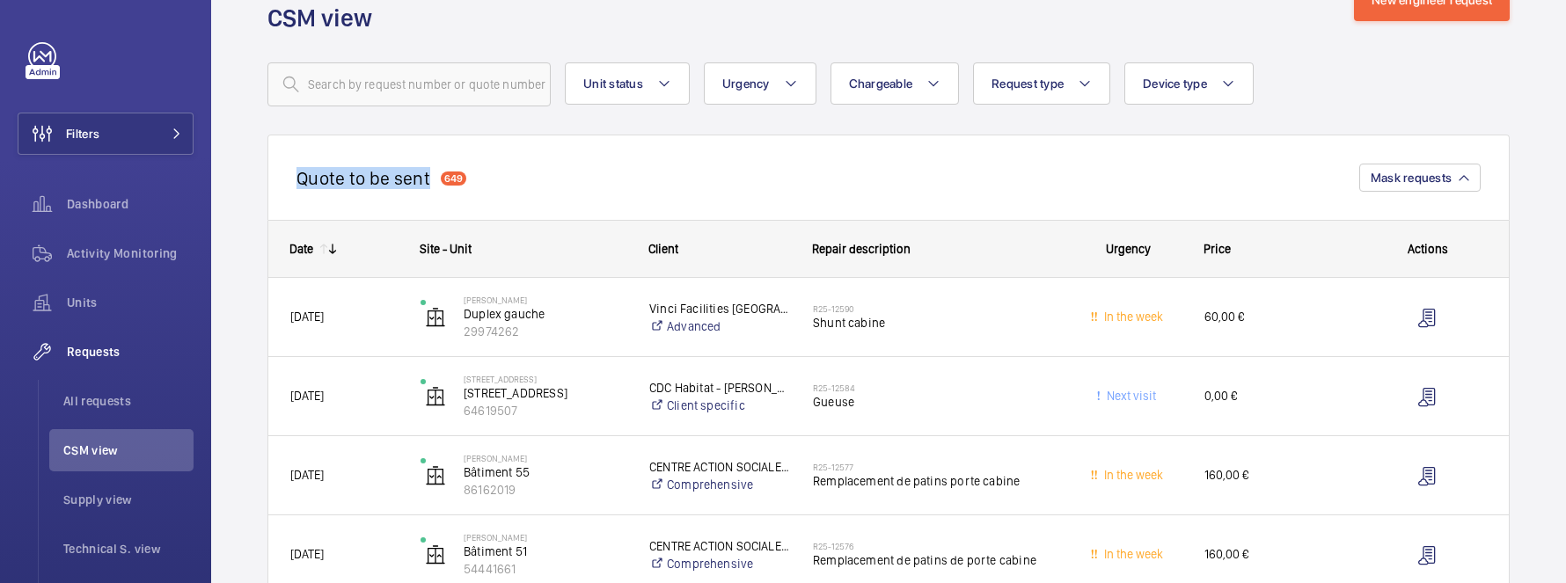
drag, startPoint x: 430, startPoint y: 184, endPoint x: 296, endPoint y: 181, distance: 134.6
click at [296, 181] on div "Quote to be sent 649 Mask requests" at bounding box center [888, 177] width 1242 height 85
copy h2 "Quote to be sent"
